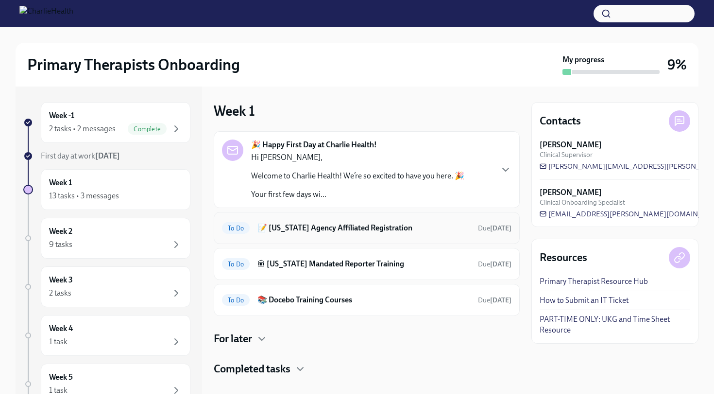
scroll to position [13, 0]
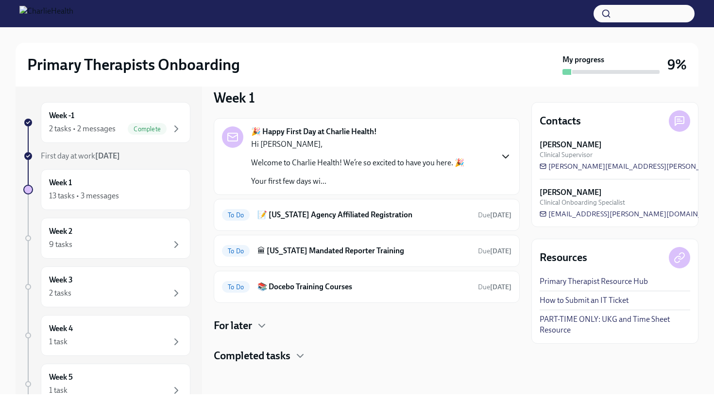
click at [507, 154] on icon "button" at bounding box center [506, 157] width 12 height 12
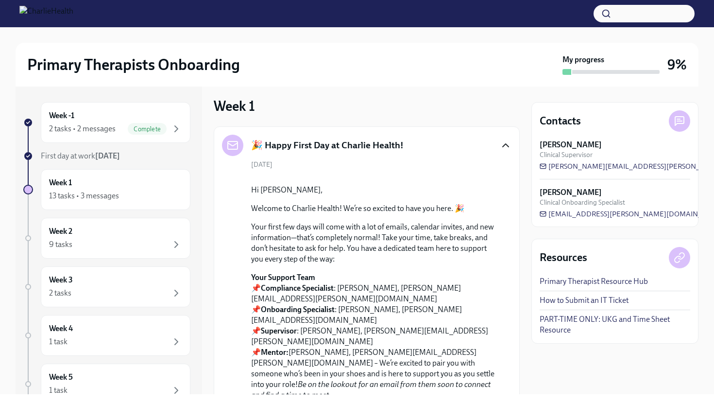
scroll to position [0, 0]
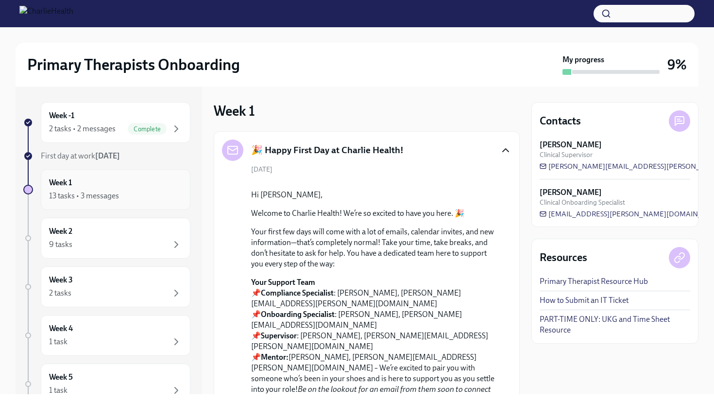
click at [99, 193] on div "13 tasks • 3 messages" at bounding box center [84, 195] width 70 height 11
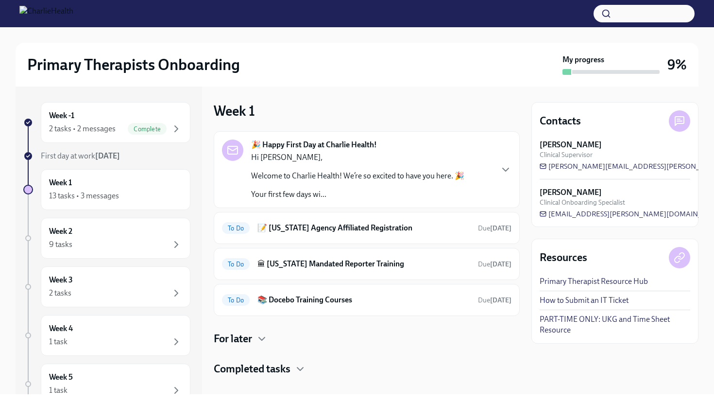
scroll to position [13, 0]
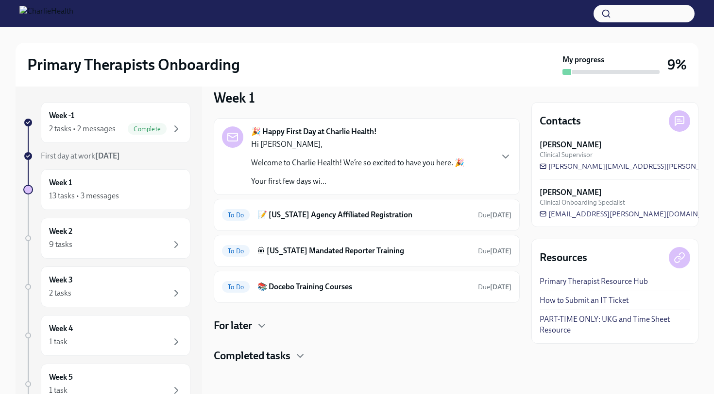
click at [257, 333] on div "🎉 Happy First Day at Charlie Health! Hi Niusha, Welcome to Charlie Health! We’r…" at bounding box center [367, 240] width 306 height 245
click at [257, 326] on icon "button" at bounding box center [262, 326] width 12 height 12
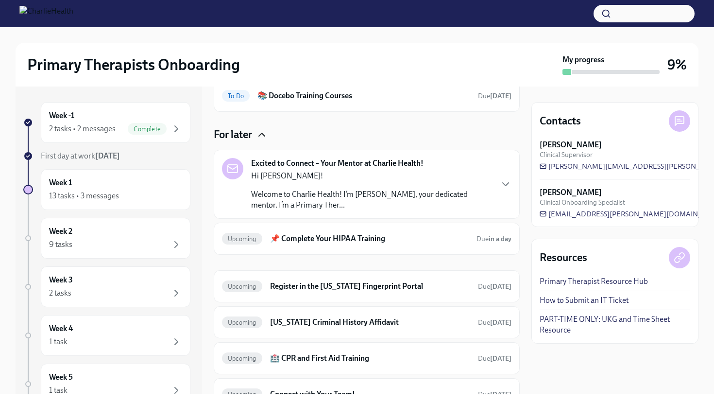
scroll to position [205, 0]
click at [506, 185] on icon "button" at bounding box center [506, 183] width 6 height 3
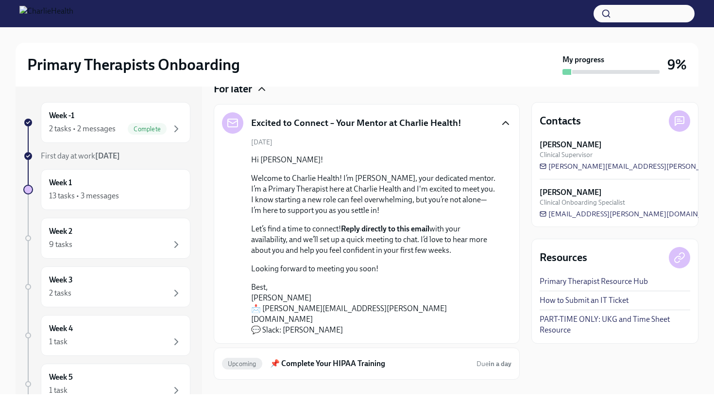
scroll to position [256, 0]
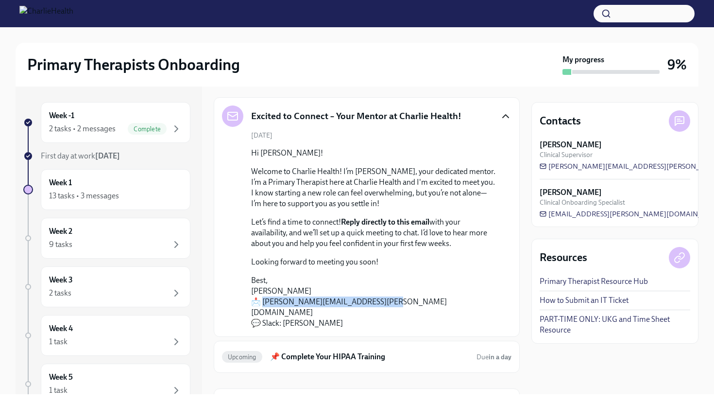
drag, startPoint x: 372, startPoint y: 302, endPoint x: 260, endPoint y: 303, distance: 111.2
click at [260, 303] on p "Best, Kelly McSorley 📩 kelly.mcsorley@charliehealth.com 💬 Slack: Kelly McSorley" at bounding box center [373, 301] width 245 height 53
copy p "elly.mcsorley@charliehealth.com"
click at [381, 297] on p "Best, Kelly McSorley 📩 kelly.mcsorley@charliehealth.com 💬 Slack: Kelly McSorley" at bounding box center [373, 301] width 245 height 53
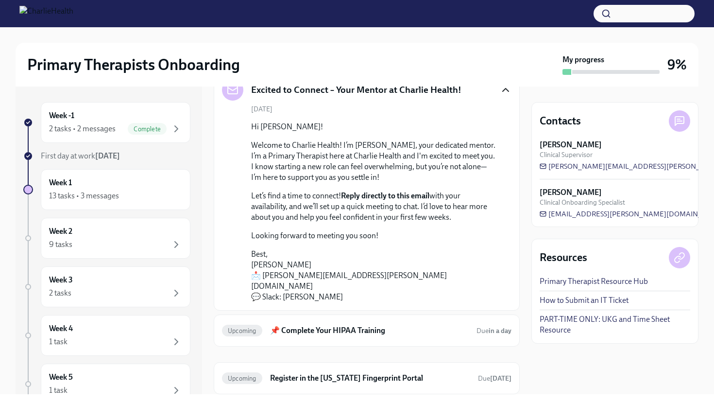
scroll to position [284, 0]
click at [362, 324] on h6 "📌 Complete Your HIPAA Training" at bounding box center [369, 329] width 199 height 11
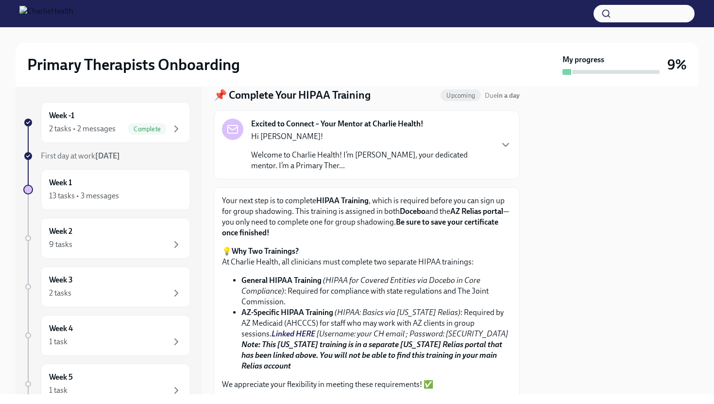
scroll to position [52, 0]
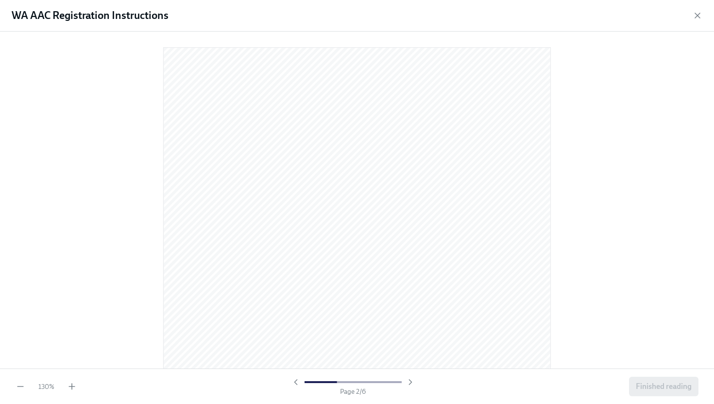
scroll to position [583, 0]
